Goal: Task Accomplishment & Management: Manage account settings

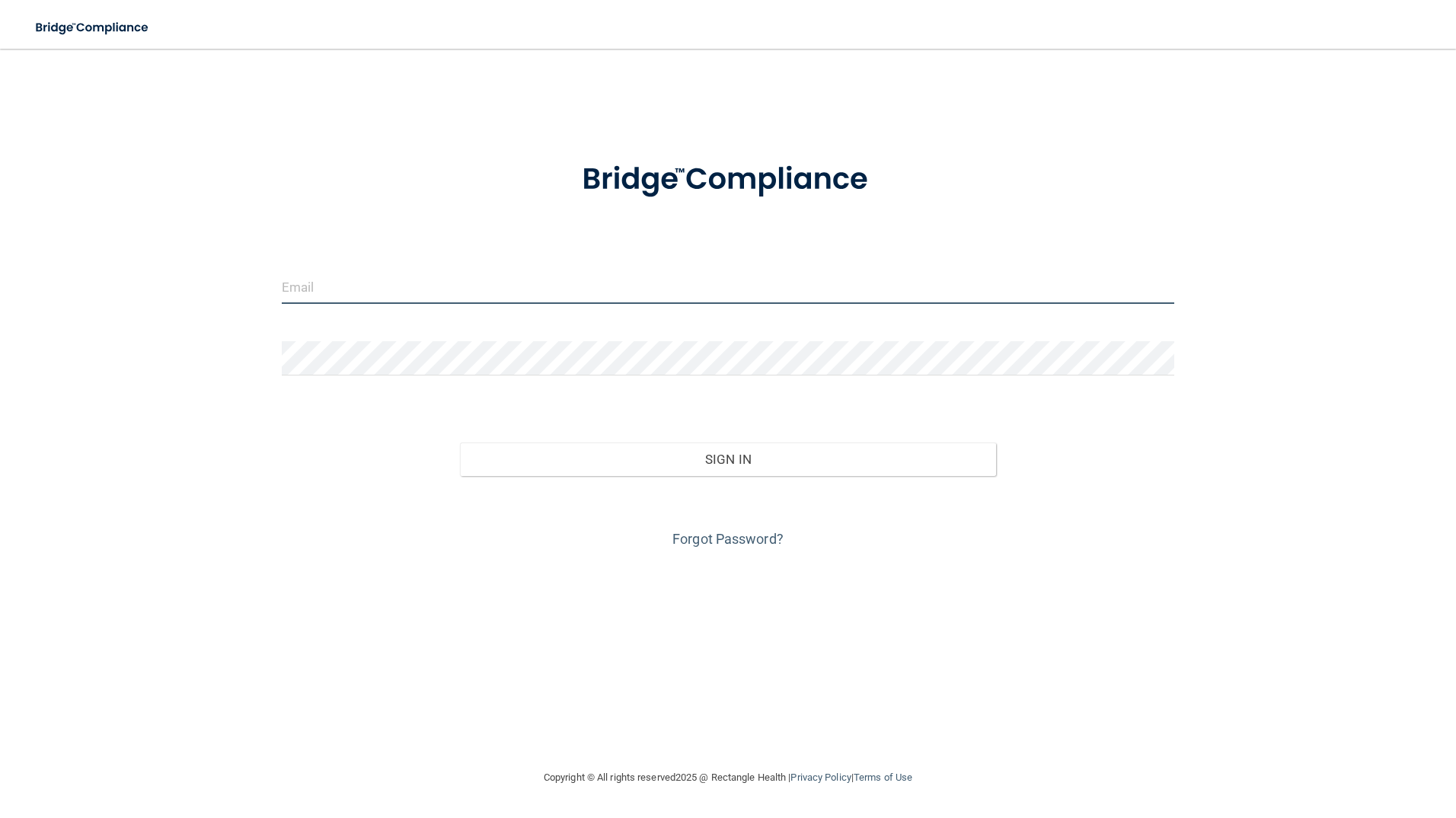
click at [387, 295] on input "email" at bounding box center [728, 286] width 893 height 34
type input "[EMAIL_ADDRESS][DOMAIN_NAME]"
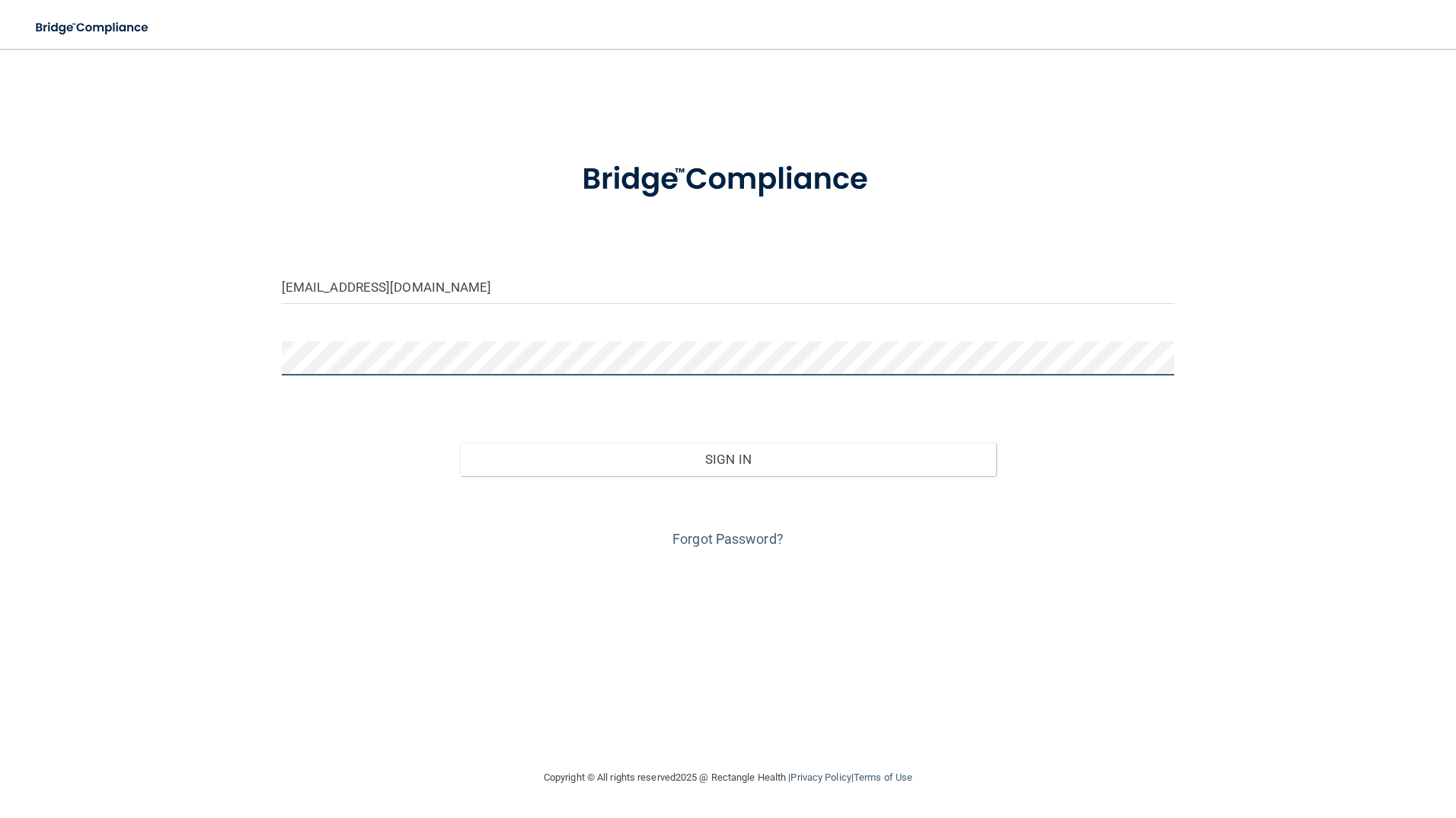
click at [460, 442] on button "Sign In" at bounding box center [728, 459] width 536 height 33
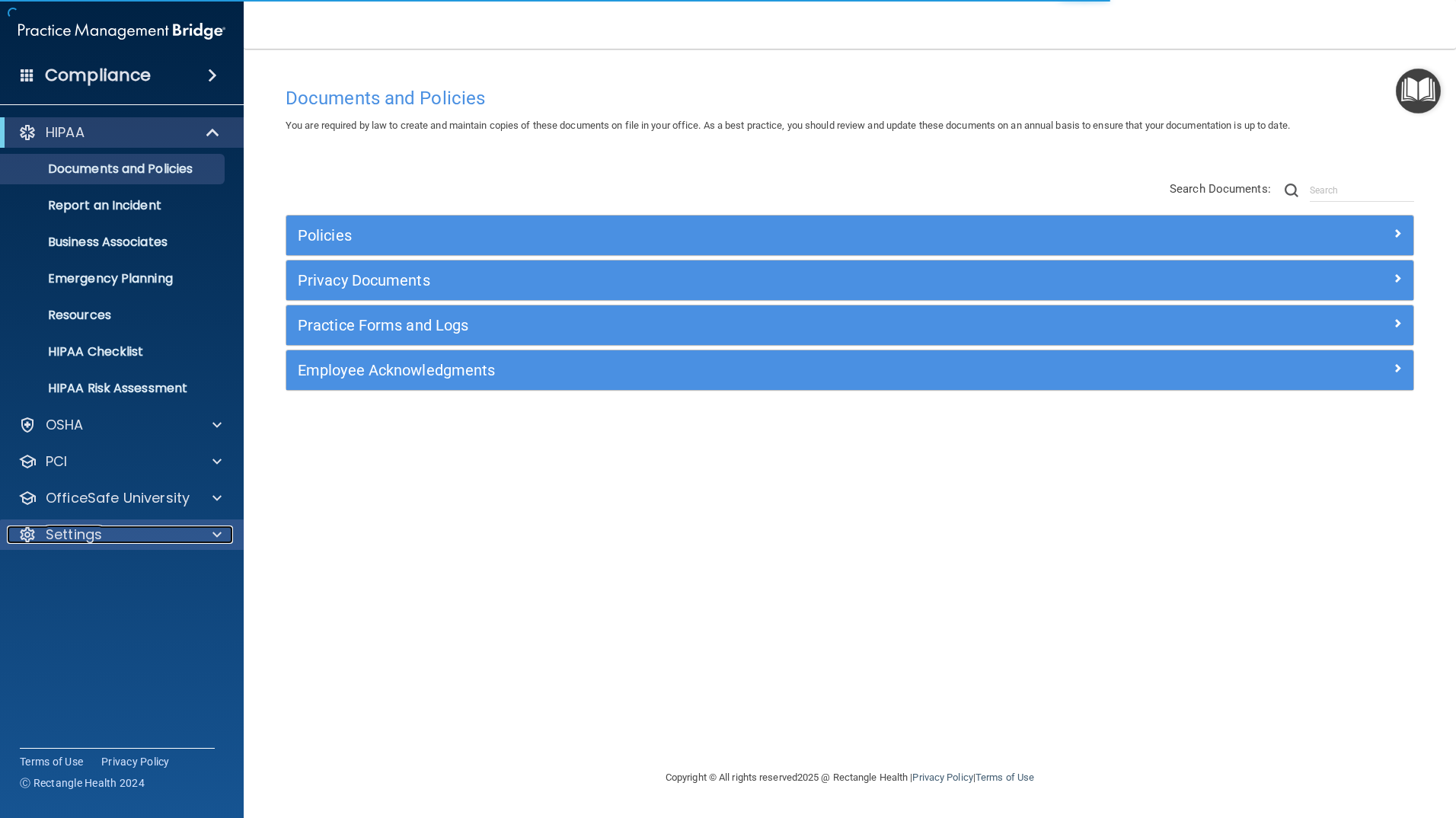
click at [89, 530] on p "Settings" at bounding box center [74, 534] width 56 height 19
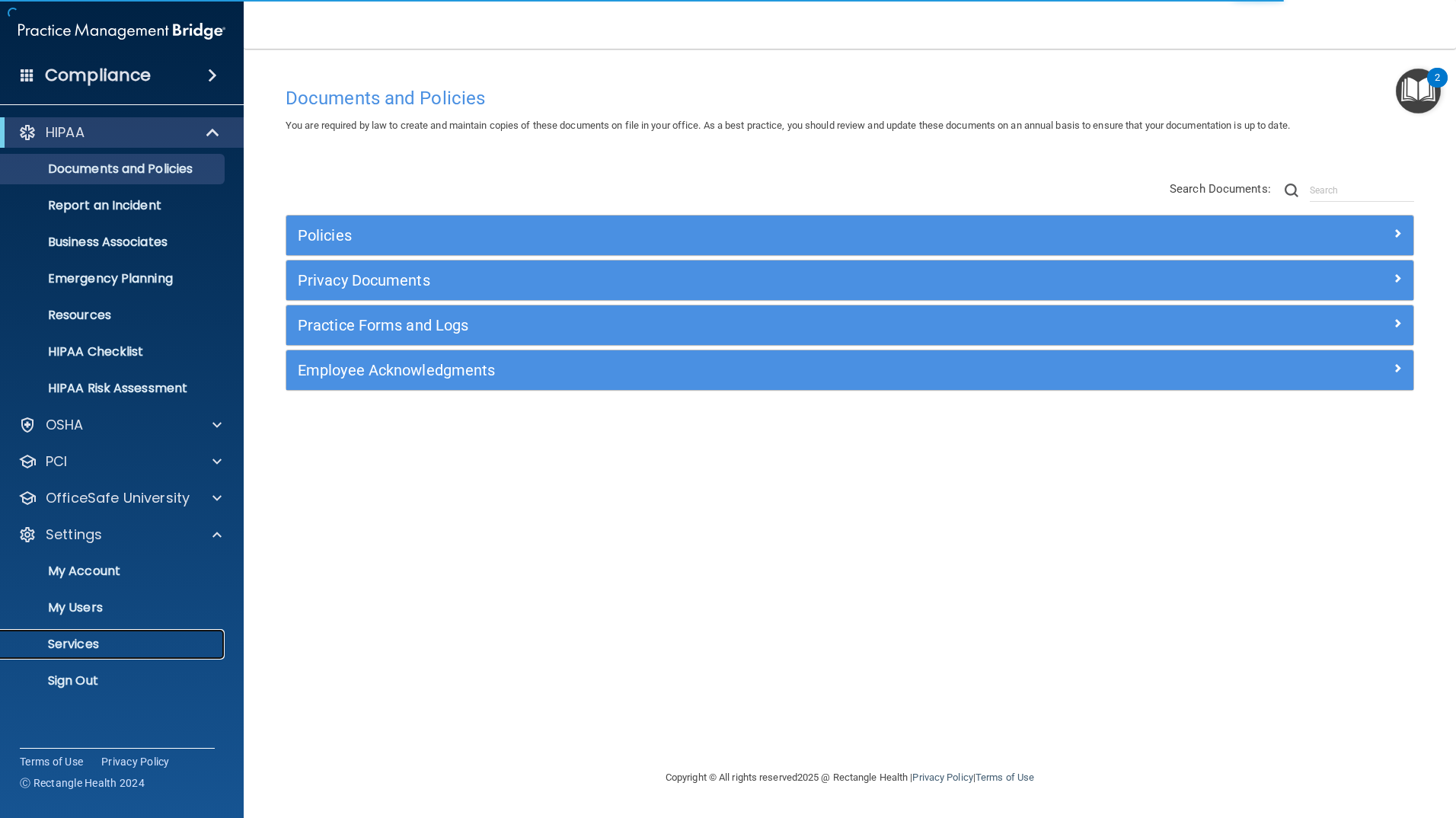
click at [75, 643] on p "Services" at bounding box center [113, 645] width 207 height 16
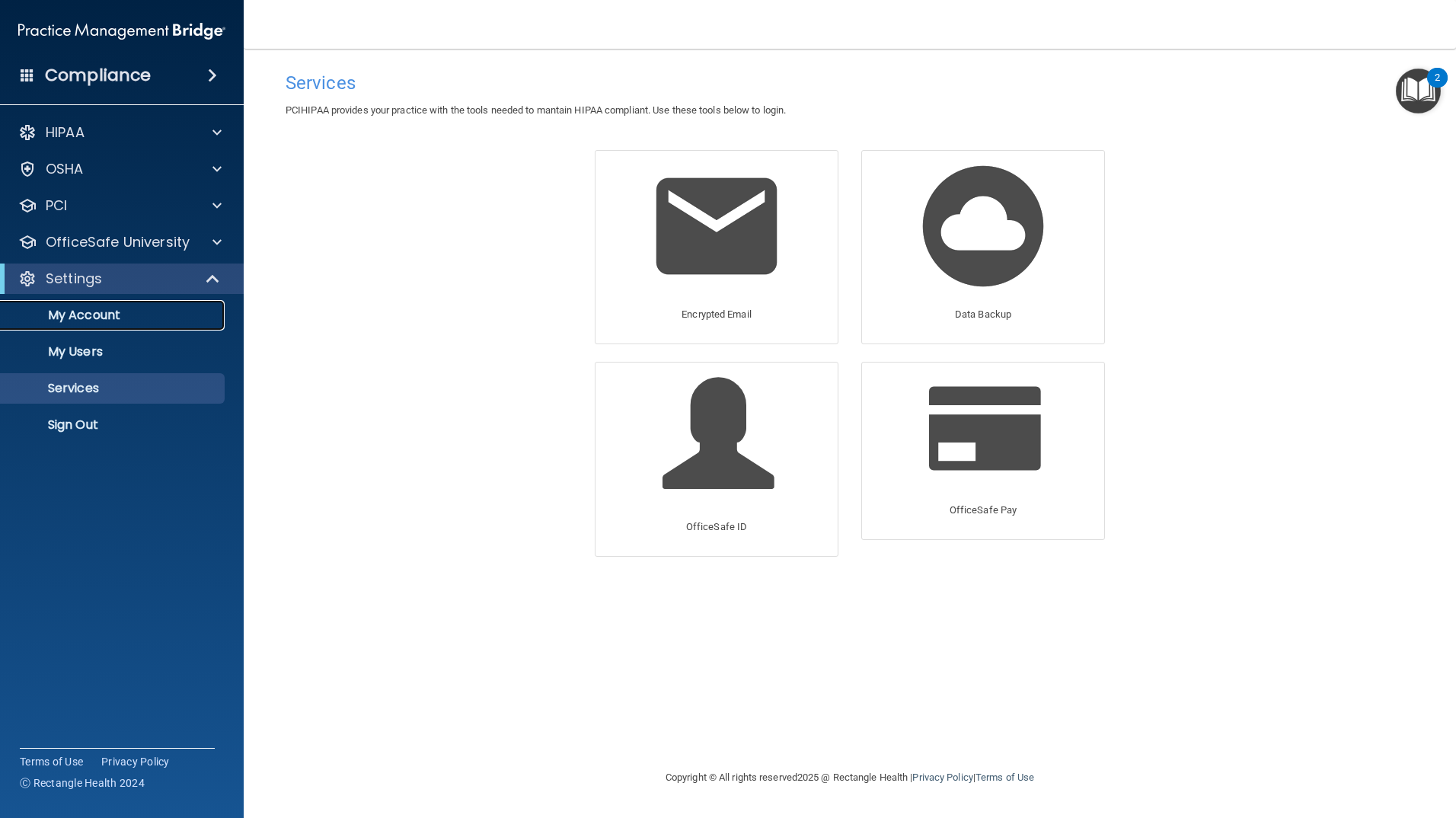
click at [106, 316] on p "My Account" at bounding box center [113, 316] width 207 height 16
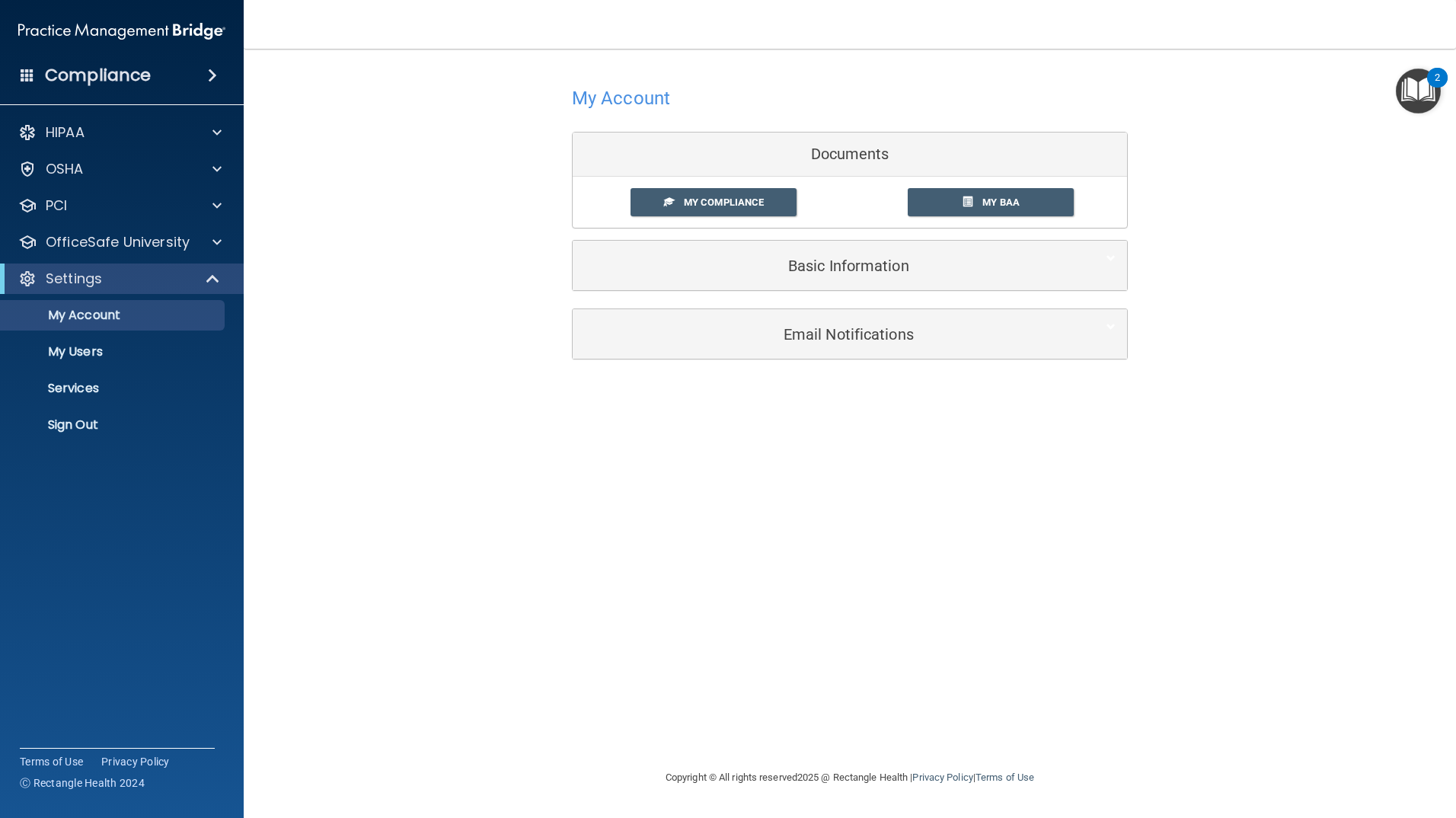
click at [138, 64] on h4 "Compliance" at bounding box center [97, 75] width 106 height 21
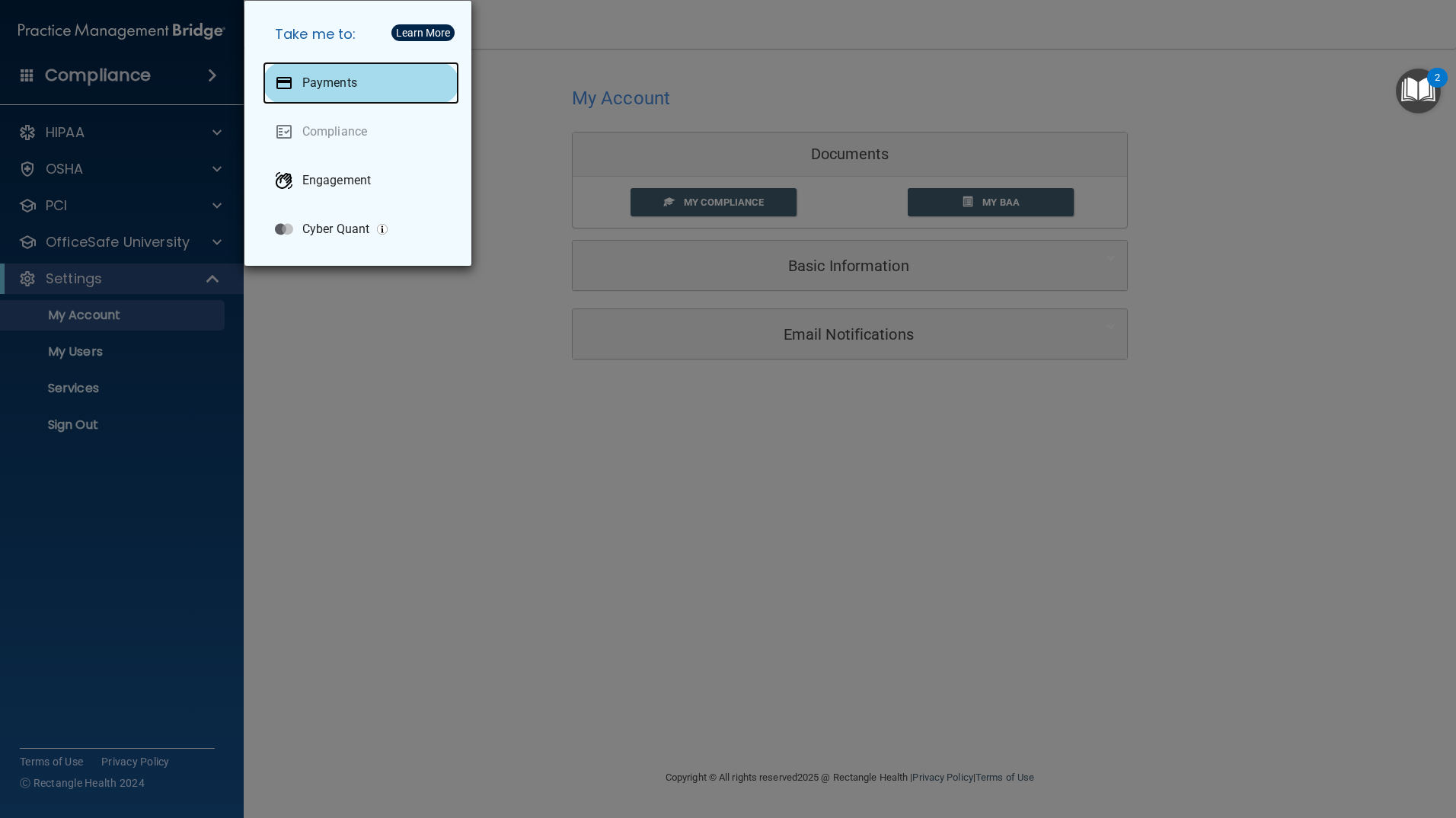
click at [325, 76] on p "Payments" at bounding box center [329, 83] width 55 height 16
